Goal: Communication & Community: Ask a question

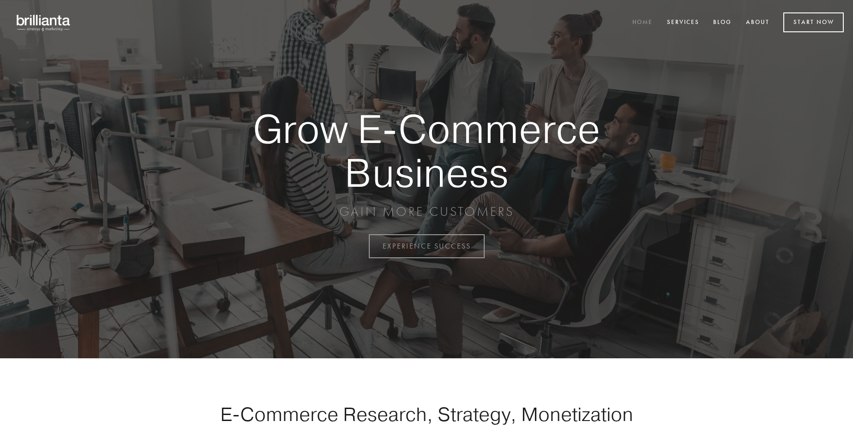
scroll to position [2420, 0]
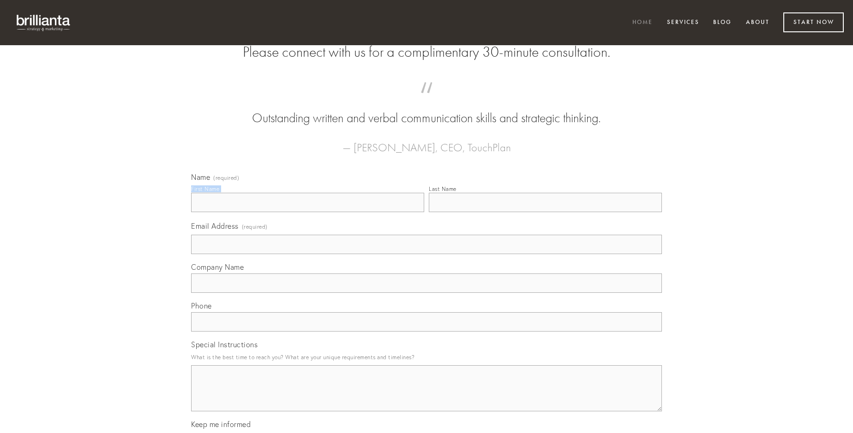
type input "[PERSON_NAME]"
click at [545, 212] on input "Last Name" at bounding box center [545, 202] width 233 height 19
type input "[PERSON_NAME]"
click at [427, 254] on input "Email Address (required)" at bounding box center [426, 244] width 471 height 19
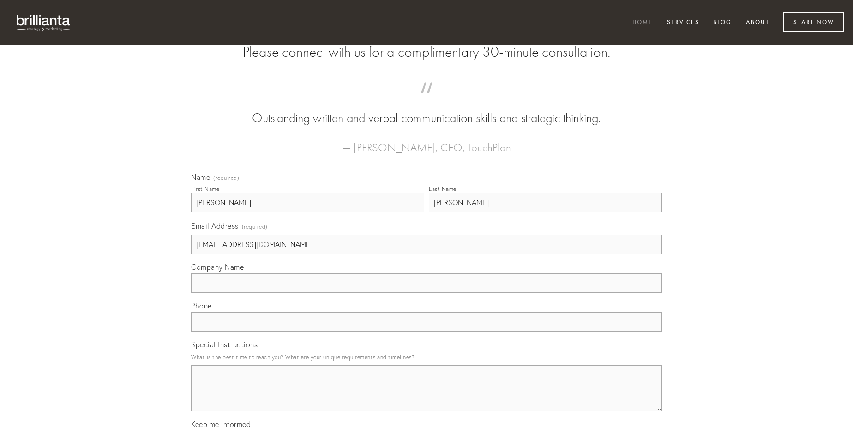
type input "[EMAIL_ADDRESS][DOMAIN_NAME]"
click at [427, 293] on input "Company Name" at bounding box center [426, 283] width 471 height 19
type input "sufficio"
click at [427, 332] on input "text" at bounding box center [426, 322] width 471 height 19
click at [427, 397] on textarea "Special Instructions" at bounding box center [426, 389] width 471 height 46
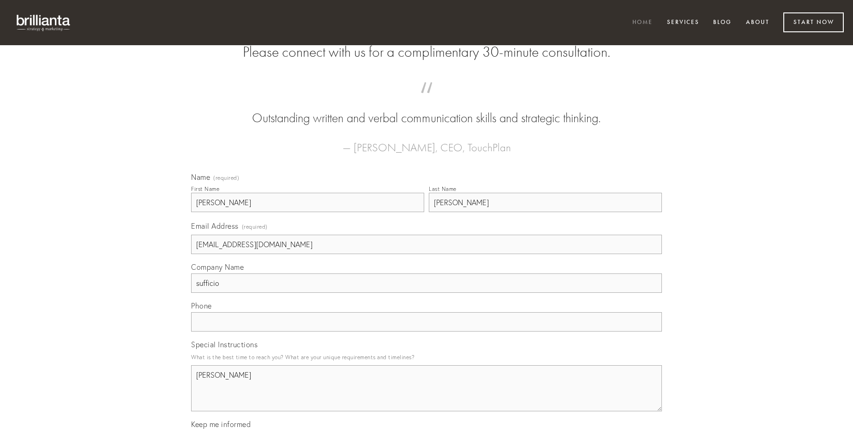
type textarea "[PERSON_NAME]"
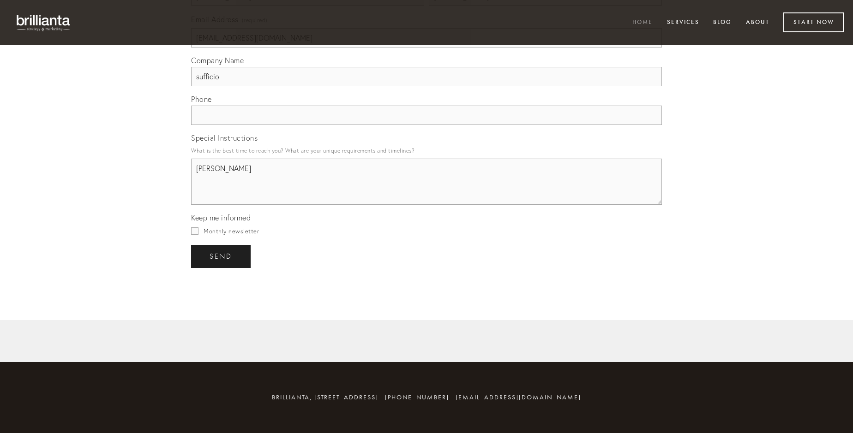
click at [222, 256] on span "send" at bounding box center [221, 256] width 23 height 8
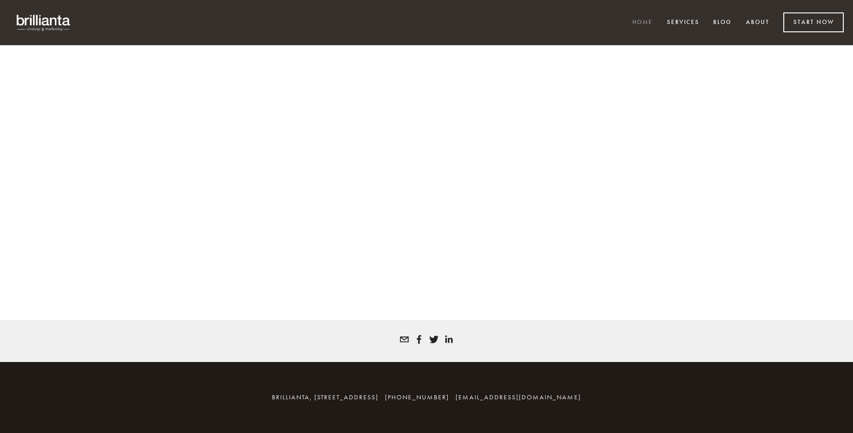
scroll to position [2407, 0]
